Goal: Task Accomplishment & Management: Use online tool/utility

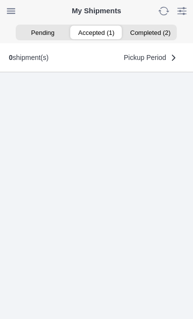
click at [97, 35] on ion-segment-button "Accepted (1)" at bounding box center [97, 33] width 54 height 14
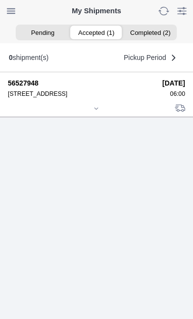
click at [98, 113] on div at bounding box center [97, 109] width 178 height 7
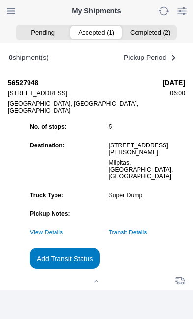
scroll to position [72, 0]
click at [148, 236] on link "Transit Details" at bounding box center [128, 232] width 38 height 7
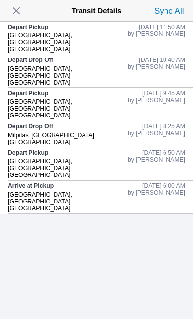
click at [21, 6] on span "button" at bounding box center [16, 11] width 14 height 14
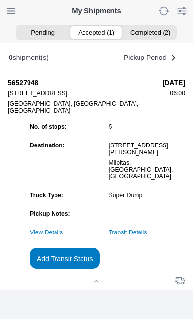
click at [0, 0] on slot "Add Transit Status" at bounding box center [0, 0] width 0 height 0
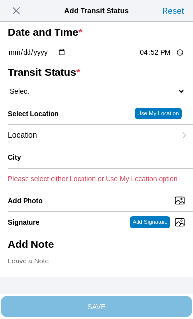
click at [159, 58] on input "16:52" at bounding box center [162, 52] width 46 height 10
type input "12:40"
click at [45, 96] on select "Select Arrive at Drop Off Arrive at Pickup Break Start Break Stop Depart Drop O…" at bounding box center [97, 91] width 178 height 9
select select "DPTDLVLOC"
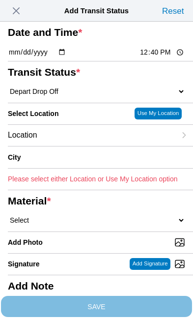
click at [83, 146] on div "Location" at bounding box center [92, 135] width 168 height 21
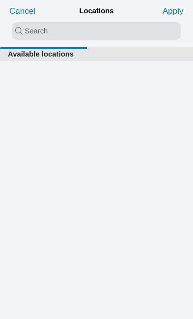
click at [20, 32] on input "search text" at bounding box center [97, 31] width 170 height 18
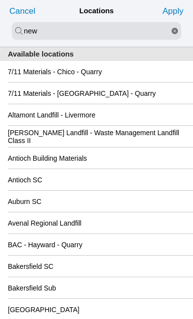
type input "new"
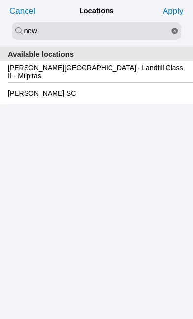
click at [0, 0] on slot "[PERSON_NAME][GEOGRAPHIC_DATA] - Landfill Class II - Milpitas" at bounding box center [0, 0] width 0 height 0
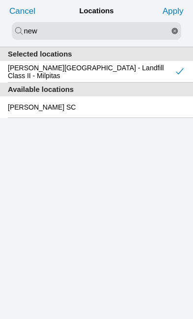
click at [0, 0] on slot "Apply" at bounding box center [0, 0] width 0 height 0
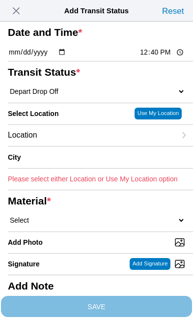
type input "Milpitas"
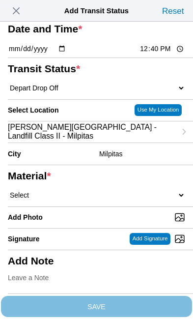
scroll to position [66, 0]
click at [76, 200] on select "Select 1" x 3" Rock 1" x 4" Rock 2" x 4" Rock Asphalt Cold Patch Backfill Spec …" at bounding box center [97, 195] width 178 height 9
select select "708654"
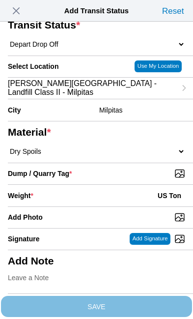
click at [139, 179] on input "Dump / Quarry Tag *" at bounding box center [100, 173] width 185 height 11
type input "C:\fakepath\image.jpg"
click at [78, 207] on div "Weight * US Ton" at bounding box center [97, 196] width 178 height 22
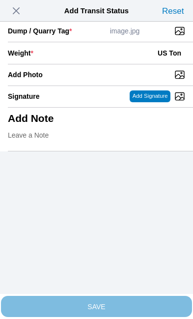
scroll to position [202, 0]
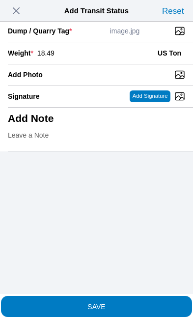
type input "18.49"
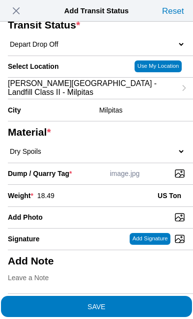
scroll to position [187, 0]
click at [136, 303] on span "SAVE" at bounding box center [97, 306] width 178 height 7
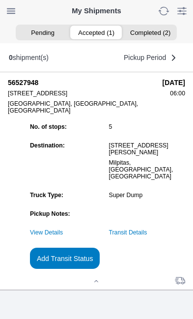
scroll to position [0, 0]
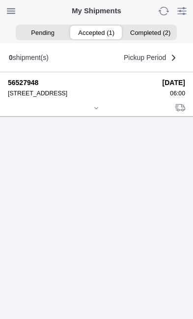
click at [97, 109] on icon at bounding box center [96, 107] width 3 height 1
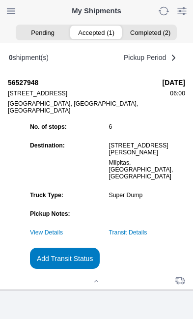
scroll to position [64, 0]
click at [0, 0] on slot "Add Transit Status" at bounding box center [0, 0] width 0 height 0
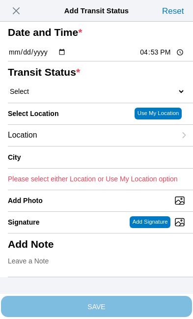
click at [168, 58] on input "16:53" at bounding box center [162, 52] width 46 height 10
type input "13:40"
click at [63, 96] on select "Select Arrive at Drop Off Arrive at Pickup Break Start Break Stop Depart Drop O…" at bounding box center [97, 91] width 178 height 9
select select "DPTPULOC"
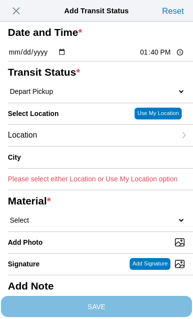
click at [83, 146] on div "Location" at bounding box center [92, 135] width 168 height 21
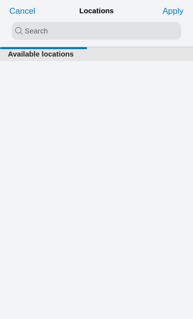
click at [23, 31] on input "search text" at bounding box center [97, 31] width 170 height 18
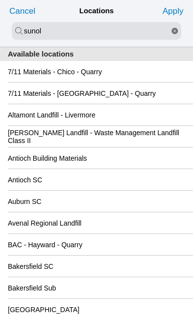
type input "sunol"
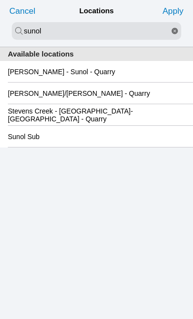
click at [0, 0] on slot "[PERSON_NAME] - Sunol - Quarry" at bounding box center [0, 0] width 0 height 0
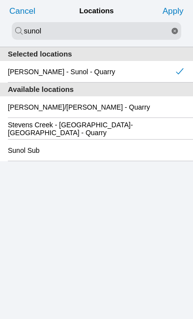
click at [0, 0] on slot "Apply" at bounding box center [0, 0] width 0 height 0
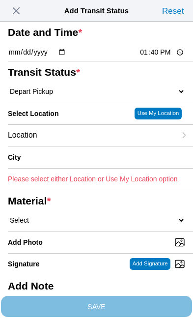
type input "Sunol"
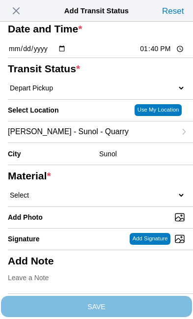
scroll to position [59, 0]
click at [91, 200] on select "Select 1" x 3" Rock 1" x 4" Rock 2" x 4" Rock Asphalt Cold Patch Backfill Spec …" at bounding box center [97, 195] width 178 height 9
select select "708650"
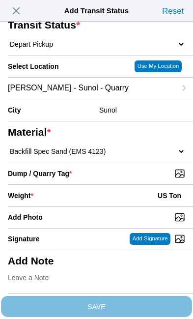
scroll to position [146, 0]
click at [145, 170] on input "Dump / Quarry Tag *" at bounding box center [100, 173] width 185 height 11
type input "C:\fakepath\image.jpg"
click at [87, 200] on div "Weight * US Ton" at bounding box center [97, 196] width 178 height 22
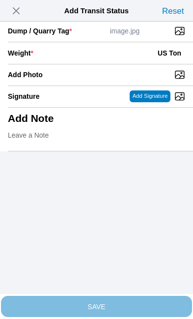
scroll to position [202, 0]
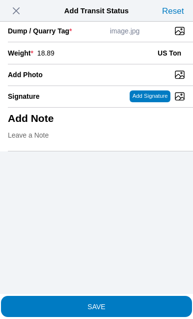
type input "18.89"
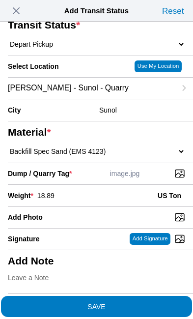
scroll to position [187, 0]
click at [135, 303] on span "SAVE" at bounding box center [97, 306] width 178 height 7
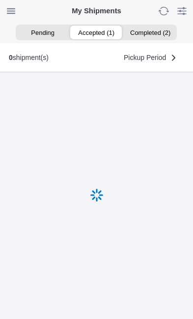
scroll to position [0, 0]
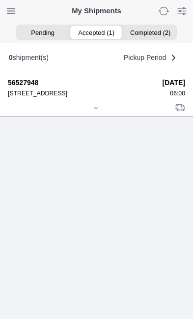
click at [99, 113] on div at bounding box center [97, 108] width 178 height 7
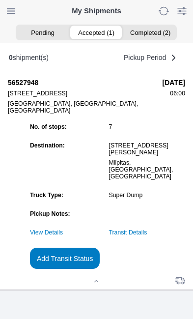
scroll to position [94, 0]
click at [0, 0] on slot "Add Transit Status" at bounding box center [0, 0] width 0 height 0
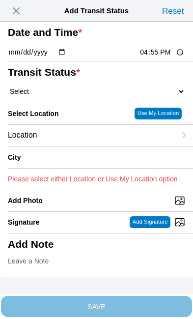
click at [160, 58] on input "16:55" at bounding box center [162, 52] width 46 height 10
type input "15:30"
click at [66, 96] on select "Select Arrive at Drop Off Arrive at Pickup Break Start Break Stop Depart Drop O…" at bounding box center [97, 91] width 178 height 9
select select "DPTDLVLOC"
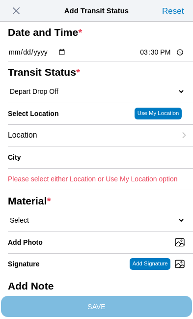
click at [84, 146] on div "Location" at bounding box center [92, 135] width 168 height 21
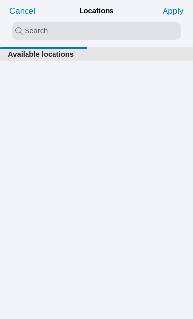
click at [23, 31] on input "search text" at bounding box center [97, 31] width 170 height 18
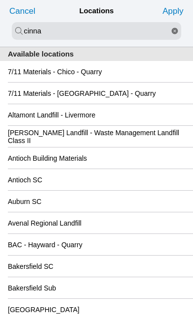
type input "cinna"
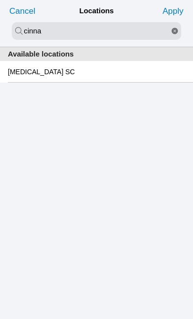
click at [93, 77] on div "[MEDICAL_DATA] SC" at bounding box center [97, 71] width 178 height 21
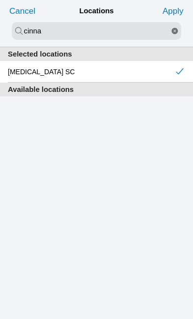
click at [0, 0] on slot "Apply" at bounding box center [0, 0] width 0 height 0
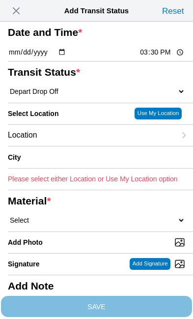
type input "[GEOGRAPHIC_DATA][PERSON_NAME]"
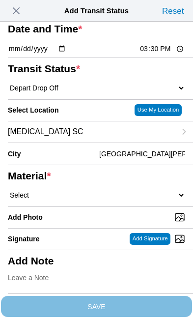
scroll to position [37, 0]
click at [78, 200] on select "Select 1" x 3" Rock 1" x 4" Rock 2" x 4" Rock Asphalt Cold Patch Backfill Spec …" at bounding box center [97, 195] width 178 height 9
select select "708650"
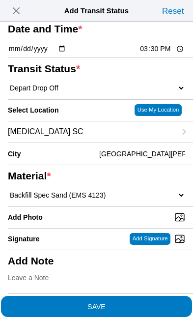
scroll to position [118, 0]
click at [97, 212] on input "Add Photo" at bounding box center [100, 217] width 185 height 11
type input "C:\fakepath\image.jpg"
click at [133, 303] on span "SAVE" at bounding box center [97, 306] width 178 height 7
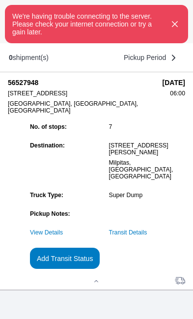
click at [177, 27] on icon "button" at bounding box center [175, 24] width 5 height 5
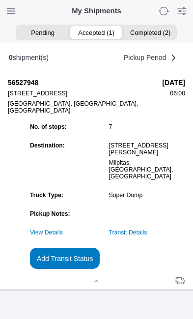
click at [148, 235] on link "Transit Details" at bounding box center [128, 232] width 38 height 7
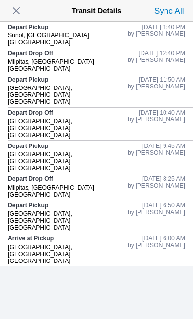
click at [23, 11] on span "button" at bounding box center [16, 11] width 14 height 14
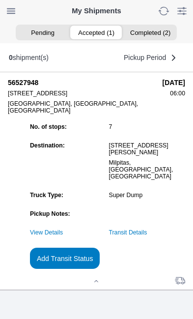
click at [0, 0] on slot "Add Transit Status" at bounding box center [0, 0] width 0 height 0
click at [148, 232] on link "Transit Details" at bounding box center [128, 232] width 38 height 7
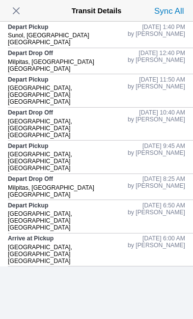
click at [19, 9] on span "button" at bounding box center [16, 11] width 14 height 14
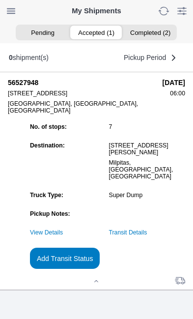
click at [0, 0] on slot "Add Transit Status" at bounding box center [0, 0] width 0 height 0
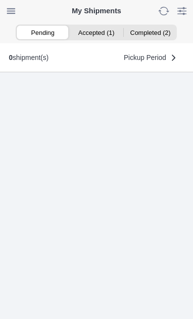
click at [100, 29] on ion-segment-button "Accepted (1)" at bounding box center [97, 33] width 54 height 14
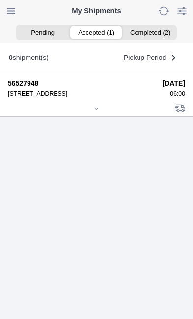
click at [102, 113] on div at bounding box center [97, 109] width 178 height 7
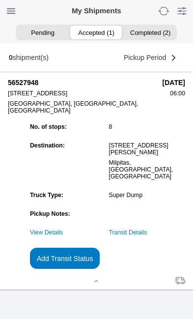
scroll to position [94, 0]
click at [0, 0] on slot "Add Transit Status" at bounding box center [0, 0] width 0 height 0
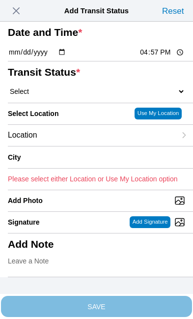
click at [166, 58] on input "16:57" at bounding box center [162, 52] width 46 height 10
type input "15:30"
click at [63, 96] on select "Select Arrive at Drop Off Arrive at Pickup Break Start Break Stop Depart Drop O…" at bounding box center [97, 91] width 178 height 9
select select "DPTDLVLOC"
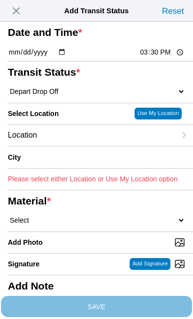
click at [79, 146] on div "Location" at bounding box center [92, 135] width 168 height 21
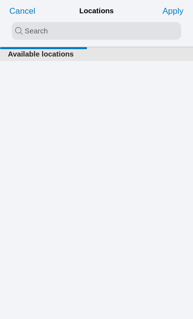
click at [29, 29] on input "search text" at bounding box center [97, 31] width 170 height 18
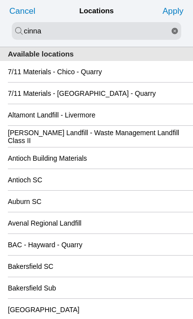
type input "cinna"
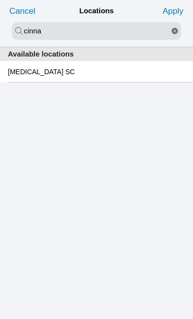
click at [73, 77] on div "[MEDICAL_DATA] SC" at bounding box center [97, 71] width 178 height 21
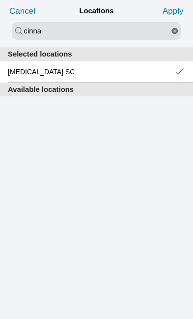
click at [0, 0] on slot "Apply" at bounding box center [0, 0] width 0 height 0
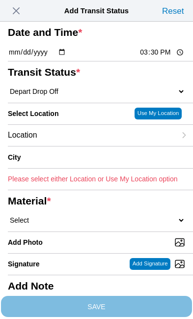
type input "[GEOGRAPHIC_DATA][PERSON_NAME]"
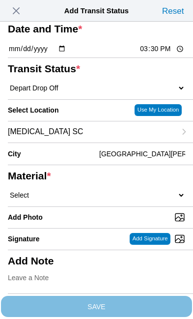
scroll to position [26, 0]
click at [87, 200] on select "Select 1" x 3" Rock 1" x 4" Rock 2" x 4" Rock Asphalt Cold Patch Backfill Spec …" at bounding box center [97, 195] width 178 height 9
select select "708650"
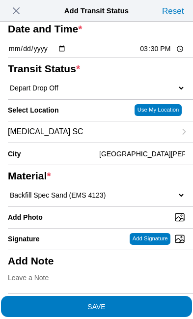
scroll to position [81, 0]
click at [91, 223] on input "Add Photo" at bounding box center [100, 217] width 185 height 11
type input "C:\fakepath\image.jpg"
click at [139, 303] on span "SAVE" at bounding box center [97, 306] width 178 height 7
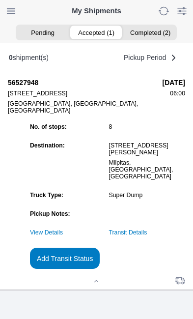
scroll to position [0, 0]
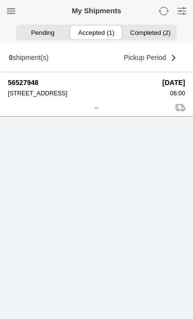
click at [99, 111] on icon at bounding box center [96, 108] width 6 height 6
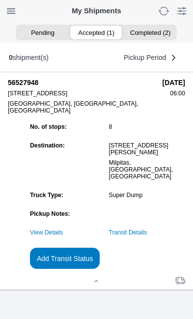
scroll to position [73, 0]
click at [148, 236] on link "Transit Details" at bounding box center [128, 232] width 38 height 7
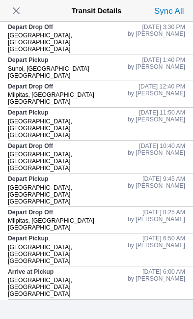
click at [22, 9] on span "button" at bounding box center [16, 11] width 14 height 14
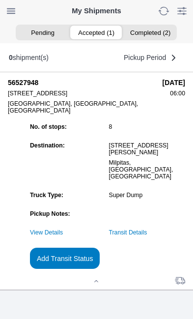
click at [0, 0] on slot "Add Transit Status" at bounding box center [0, 0] width 0 height 0
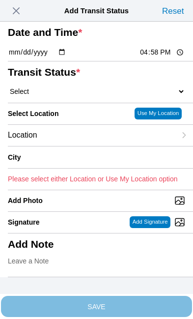
click at [160, 58] on input "16:58" at bounding box center [162, 52] width 46 height 10
type input "15:31"
click at [70, 96] on select "Select Arrive at Drop Off Arrive at Pickup Break Start Break Stop Depart Drop O…" at bounding box center [97, 91] width 178 height 9
select select "BREAKSTART"
click at [77, 146] on div "Location" at bounding box center [92, 135] width 168 height 21
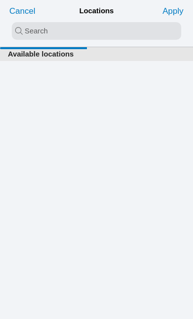
click at [22, 30] on input "search text" at bounding box center [97, 31] width 170 height 18
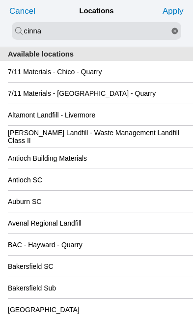
type input "cinna"
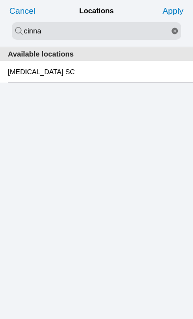
click at [141, 76] on div "[MEDICAL_DATA] SC" at bounding box center [97, 71] width 178 height 21
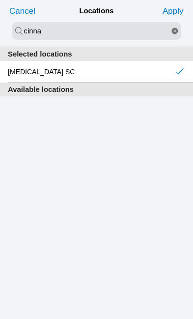
click at [0, 0] on slot "Apply" at bounding box center [0, 0] width 0 height 0
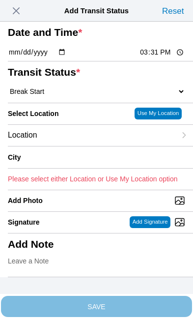
type input "[GEOGRAPHIC_DATA][PERSON_NAME]"
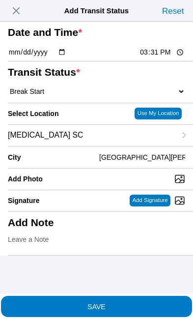
click at [137, 303] on span "SAVE" at bounding box center [97, 306] width 178 height 7
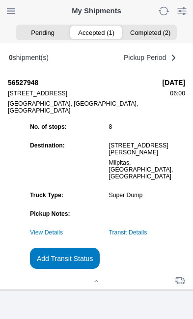
click at [0, 0] on slot "Add Transit Status" at bounding box center [0, 0] width 0 height 0
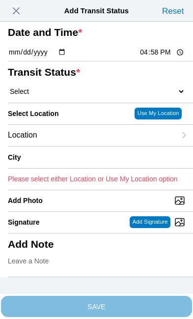
click at [163, 58] on input "16:58" at bounding box center [162, 52] width 46 height 10
type input "16:00"
click at [69, 96] on select "Select Arrive at Drop Off Arrive at Pickup Break Start Break Stop Depart Drop O…" at bounding box center [97, 91] width 178 height 9
select select "BREAKSTOP"
click at [82, 146] on div "Location" at bounding box center [92, 135] width 168 height 21
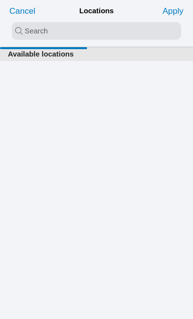
click at [21, 30] on input "search text" at bounding box center [97, 31] width 170 height 18
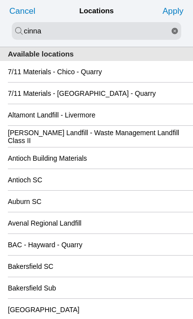
type input "cinna"
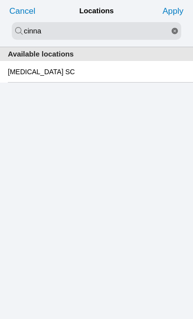
click at [135, 75] on div "[MEDICAL_DATA] SC" at bounding box center [97, 71] width 178 height 21
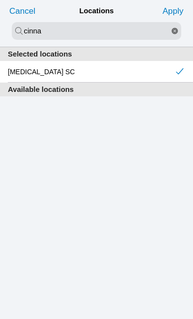
click at [0, 0] on slot "Apply" at bounding box center [0, 0] width 0 height 0
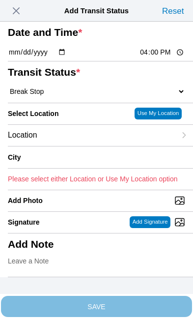
type input "[GEOGRAPHIC_DATA][PERSON_NAME]"
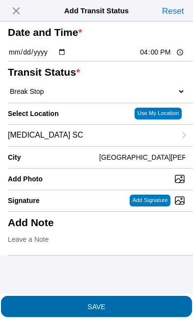
click at [137, 303] on span "SAVE" at bounding box center [97, 306] width 178 height 7
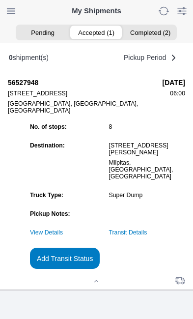
click at [0, 0] on slot "Add Transit Status" at bounding box center [0, 0] width 0 height 0
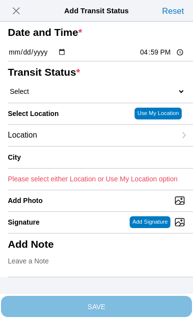
click at [164, 58] on input "16:59" at bounding box center [162, 52] width 46 height 10
type input "16:30"
click at [70, 96] on select "Select Arrive at Drop Off Arrive at Pickup Break Start Break Stop Depart Drop O…" at bounding box center [97, 91] width 178 height 9
select select "DELIVRED"
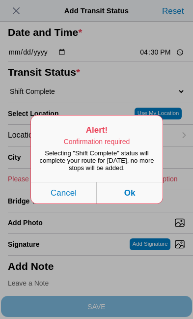
click at [138, 204] on button "Ok" at bounding box center [130, 193] width 66 height 22
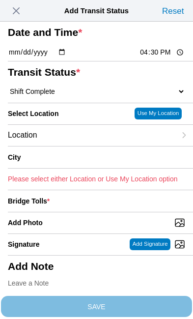
click at [84, 146] on div "Location" at bounding box center [92, 135] width 168 height 21
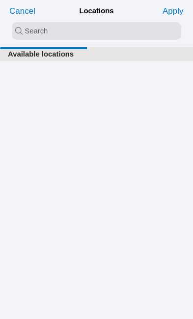
click at [24, 32] on input "search text" at bounding box center [97, 31] width 170 height 18
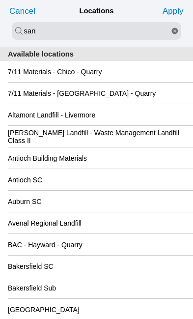
type input "san"
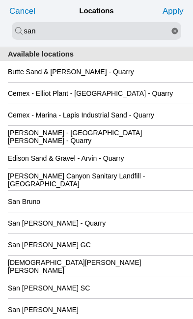
click at [128, 255] on div "San [PERSON_NAME] GC" at bounding box center [97, 244] width 178 height 21
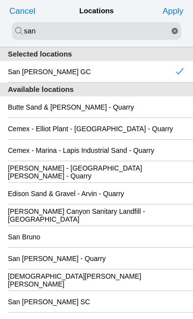
click at [0, 0] on slot "Apply" at bounding box center [0, 0] width 0 height 0
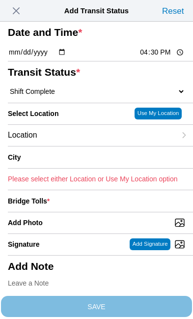
type input "[GEOGRAPHIC_DATA][PERSON_NAME]"
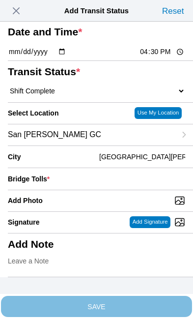
scroll to position [80, 0]
click at [110, 168] on div "Bridge Tolls *" at bounding box center [97, 179] width 178 height 22
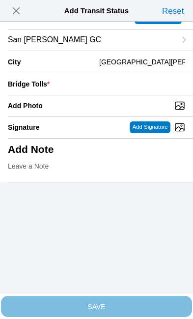
scroll to position [96, 0]
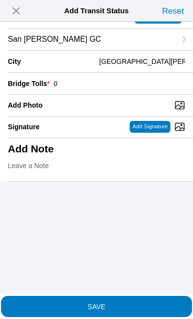
type input "0"
click at [121, 111] on input "Add Photo" at bounding box center [100, 105] width 185 height 11
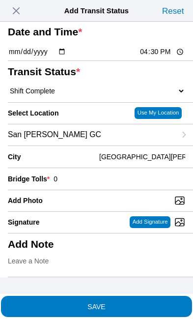
scroll to position [82, 0]
type input "C:\fakepath\image.jpg"
click at [137, 303] on span "SAVE" at bounding box center [97, 306] width 178 height 7
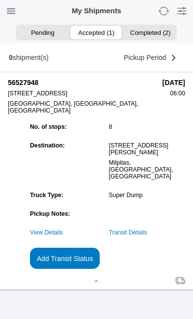
scroll to position [0, 0]
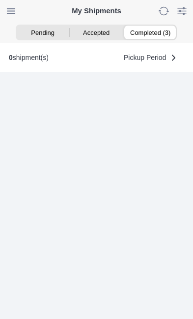
click at [159, 33] on ion-segment-button "Completed (3)" at bounding box center [150, 33] width 54 height 14
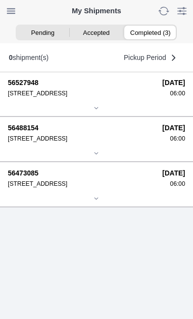
click at [108, 97] on div "56527948 680 Dado St, 95131 08/19/2025 06:00" at bounding box center [97, 88] width 178 height 18
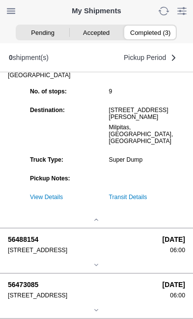
scroll to position [156, 0]
click at [148, 194] on link "Transit Details" at bounding box center [128, 197] width 38 height 7
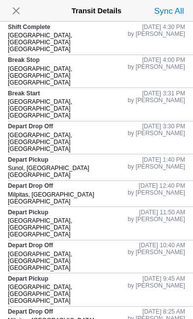
scroll to position [0, 0]
click at [23, 10] on span "button" at bounding box center [16, 11] width 14 height 14
